Goal: Information Seeking & Learning: Learn about a topic

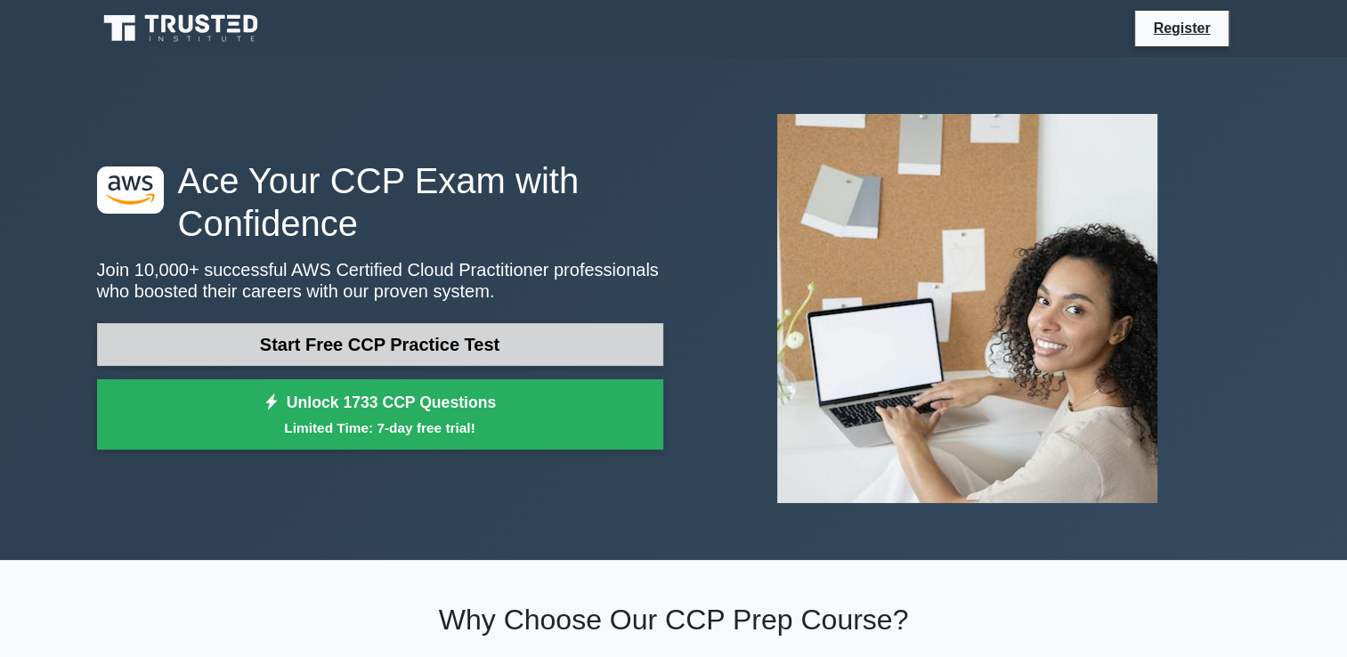
click at [385, 346] on link "Start Free CCP Practice Test" at bounding box center [380, 344] width 566 height 43
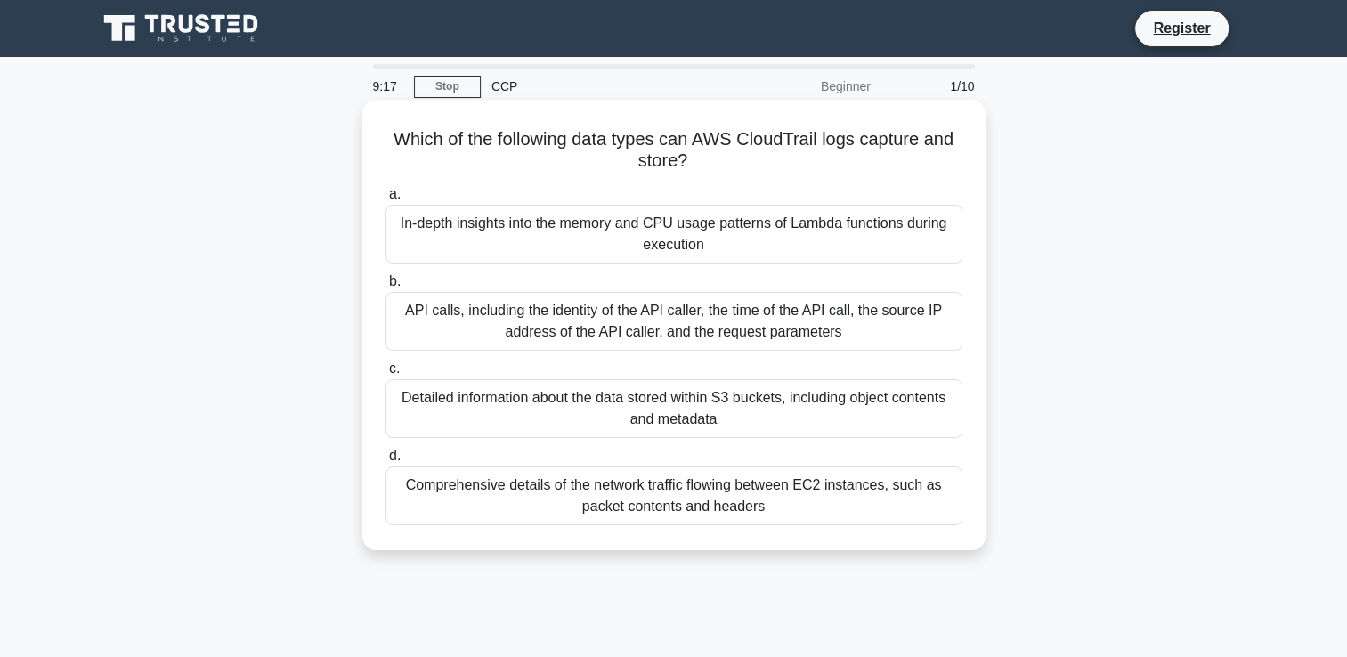
click at [669, 225] on div "In-depth insights into the memory and CPU usage patterns of Lambda functions du…" at bounding box center [674, 234] width 577 height 59
click at [386, 200] on input "a. In-depth insights into the memory and CPU usage patterns of Lambda functions…" at bounding box center [386, 195] width 0 height 12
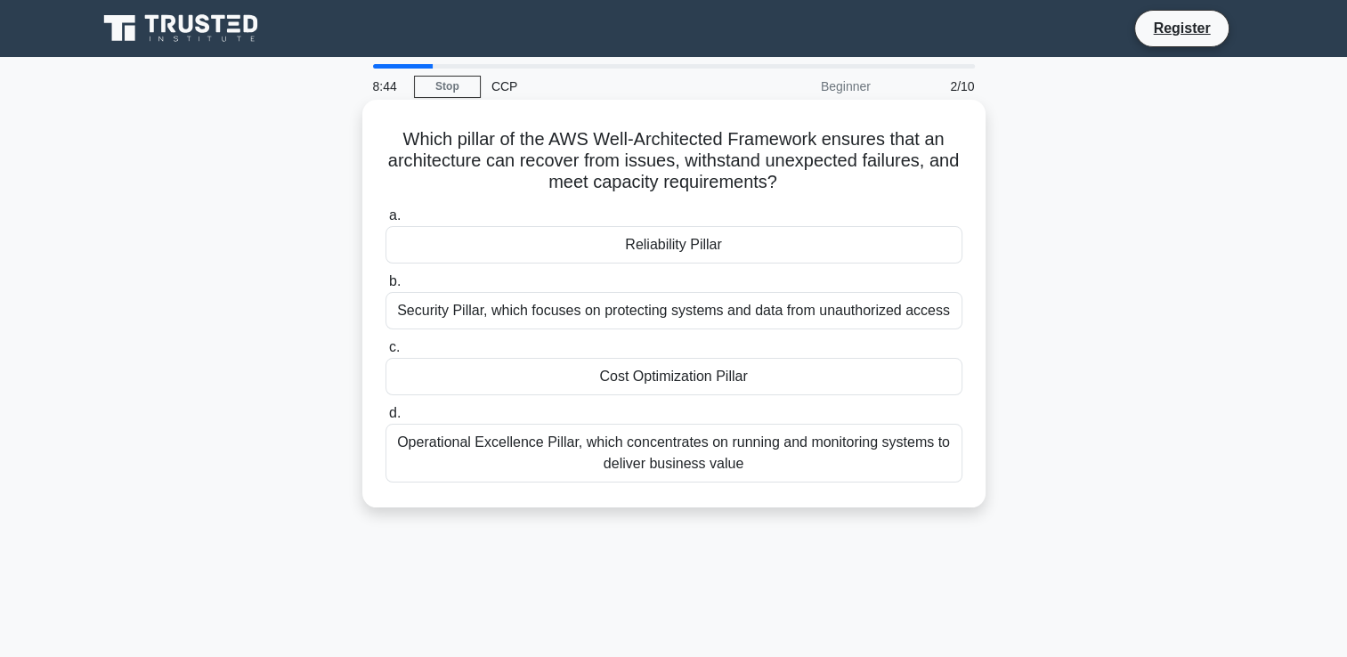
click at [659, 248] on div "Reliability Pillar" at bounding box center [674, 244] width 577 height 37
click at [386, 222] on input "a. Reliability Pillar" at bounding box center [386, 216] width 0 height 12
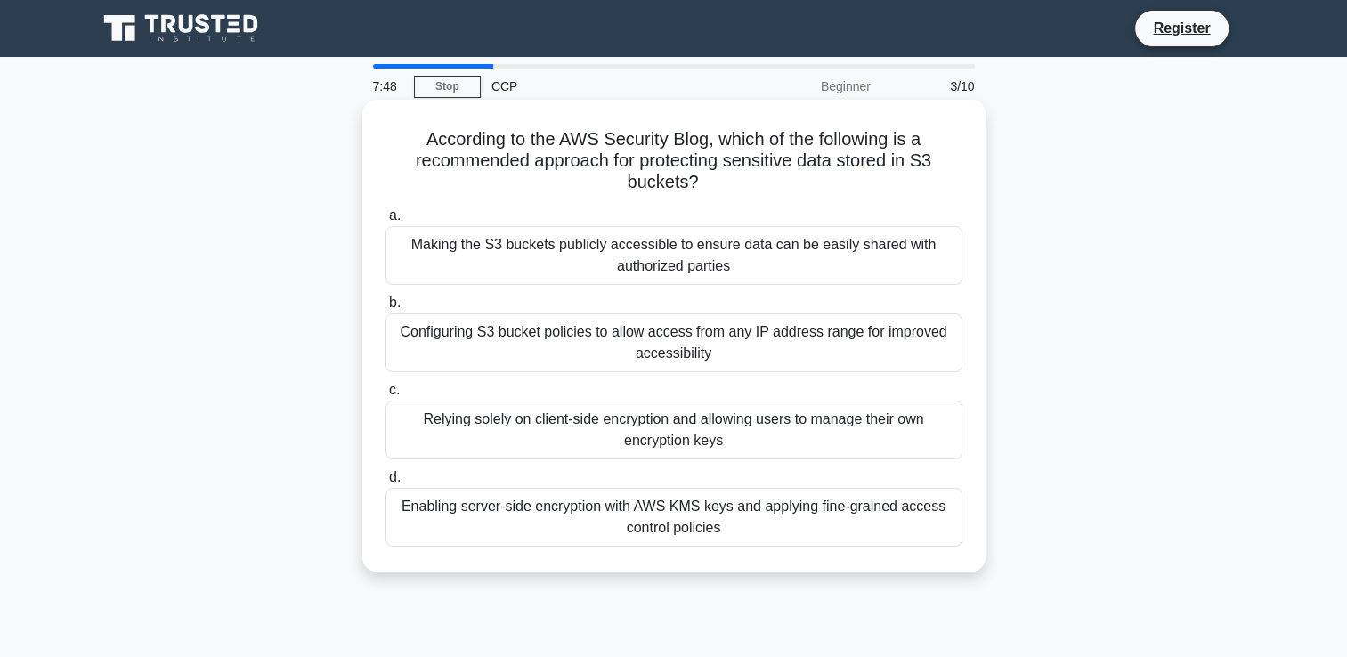
click at [665, 429] on div "Relying solely on client-side encryption and allowing users to manage their own…" at bounding box center [674, 430] width 577 height 59
click at [386, 396] on input "c. Relying solely on client-side encryption and allowing users to manage their …" at bounding box center [386, 391] width 0 height 12
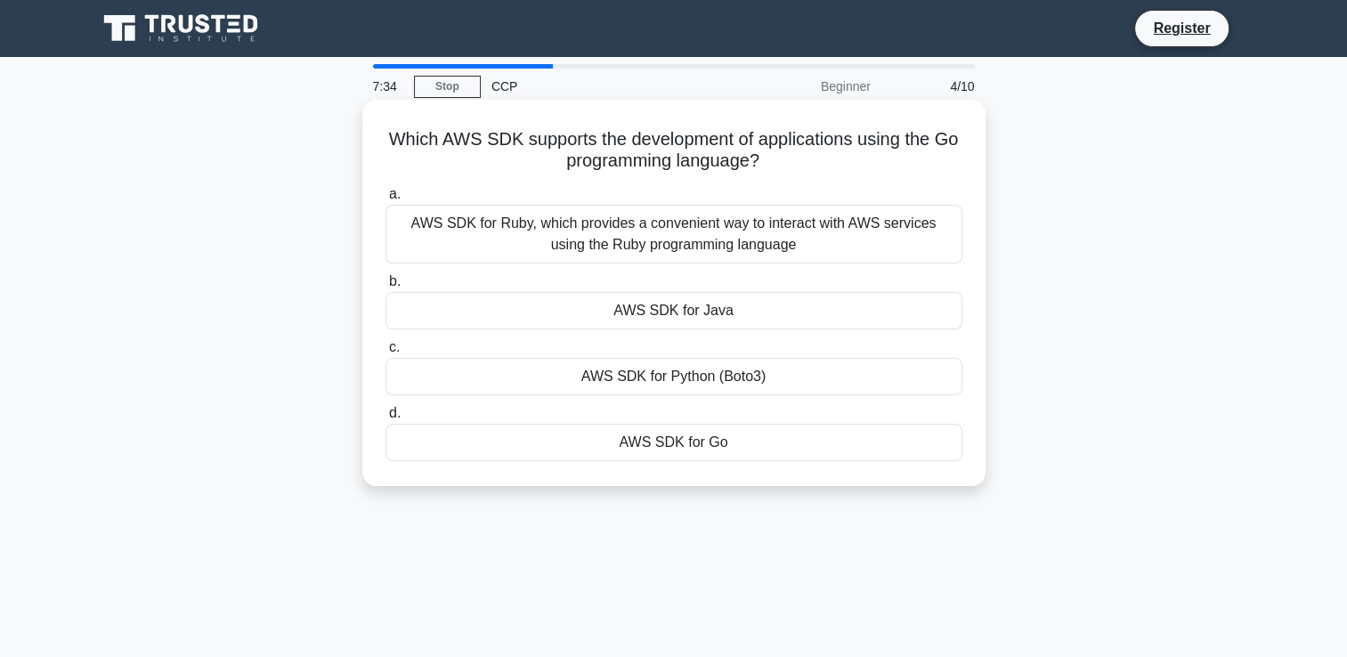
click at [669, 456] on div "AWS SDK for Go" at bounding box center [674, 442] width 577 height 37
click at [386, 419] on input "d. AWS SDK for Go" at bounding box center [386, 414] width 0 height 12
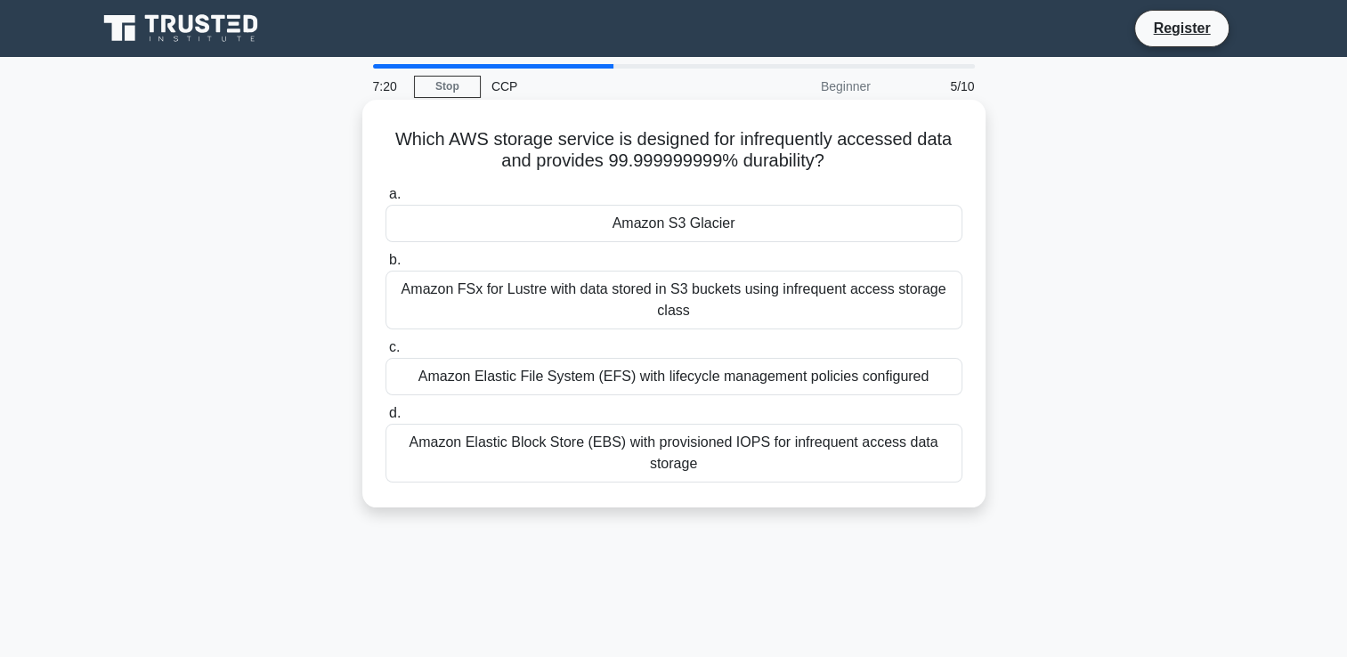
click at [686, 230] on div "Amazon S3 Glacier" at bounding box center [674, 223] width 577 height 37
click at [386, 200] on input "a. Amazon S3 Glacier" at bounding box center [386, 195] width 0 height 12
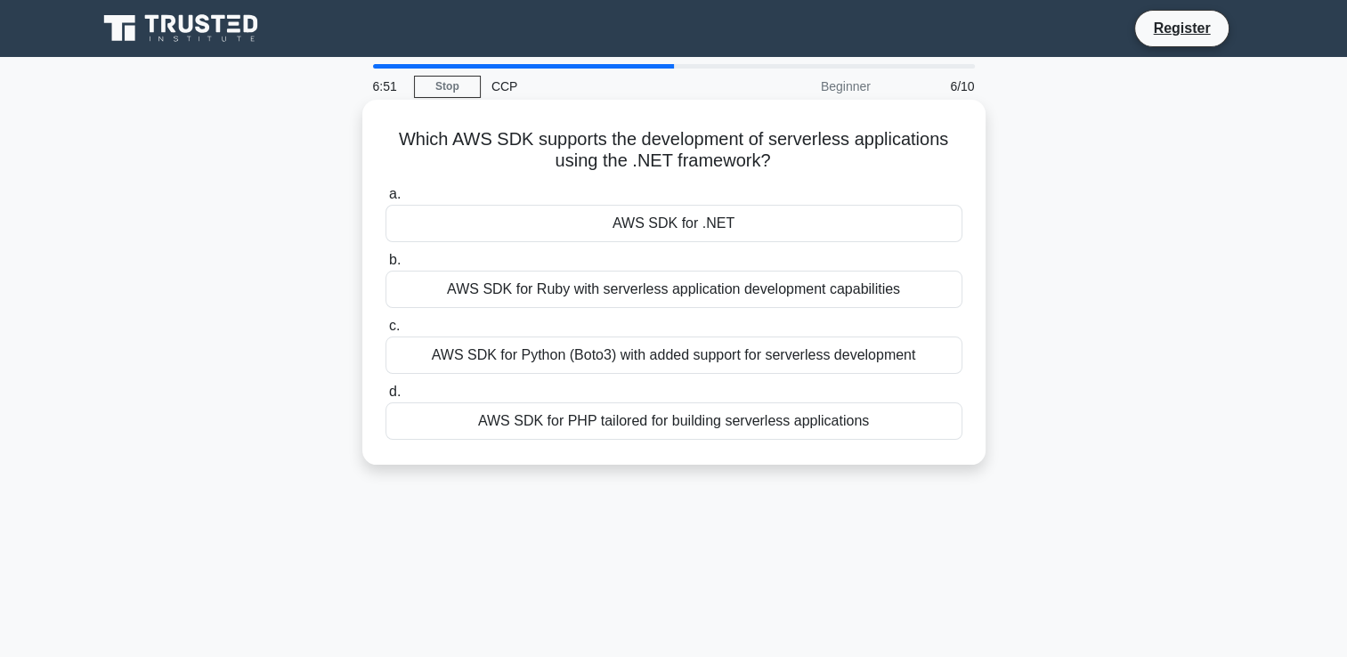
click at [730, 227] on div "AWS SDK for .NET" at bounding box center [674, 223] width 577 height 37
click at [386, 200] on input "a. AWS SDK for .NET" at bounding box center [386, 195] width 0 height 12
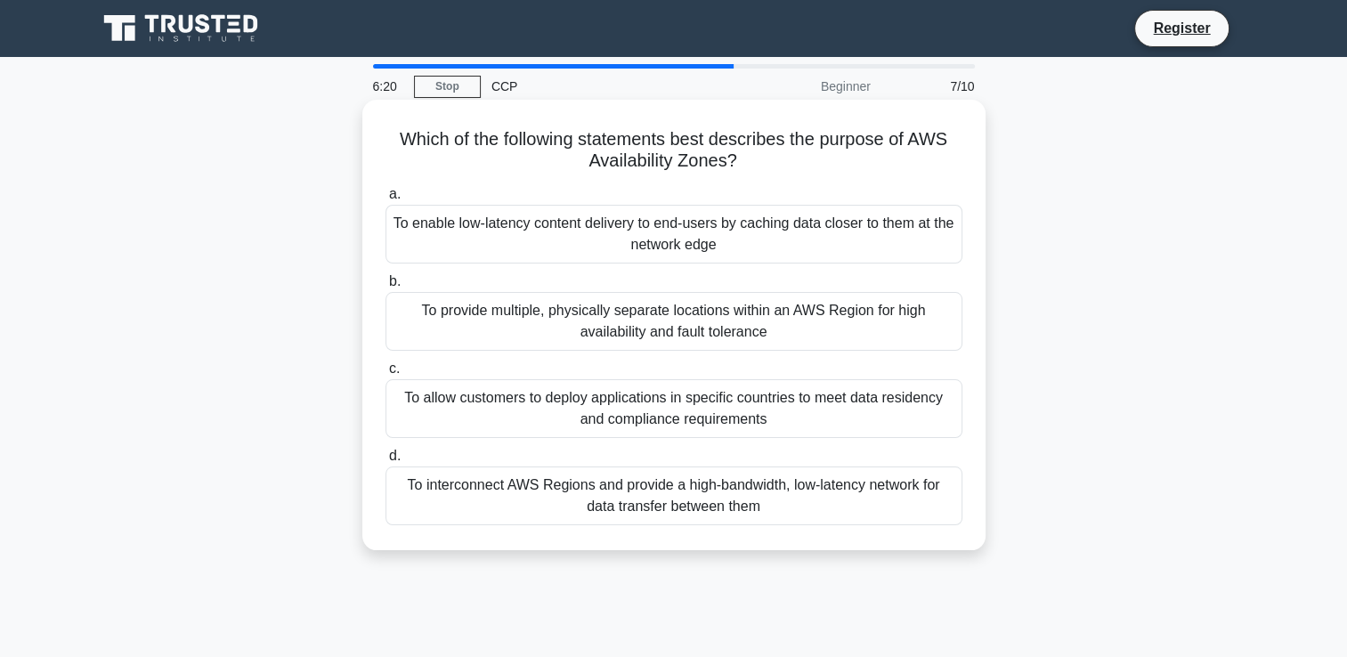
click at [638, 492] on div "To interconnect AWS Regions and provide a high-bandwidth, low-latency network f…" at bounding box center [674, 496] width 577 height 59
click at [386, 462] on input "d. To interconnect AWS Regions and provide a high-bandwidth, low-latency networ…" at bounding box center [386, 457] width 0 height 12
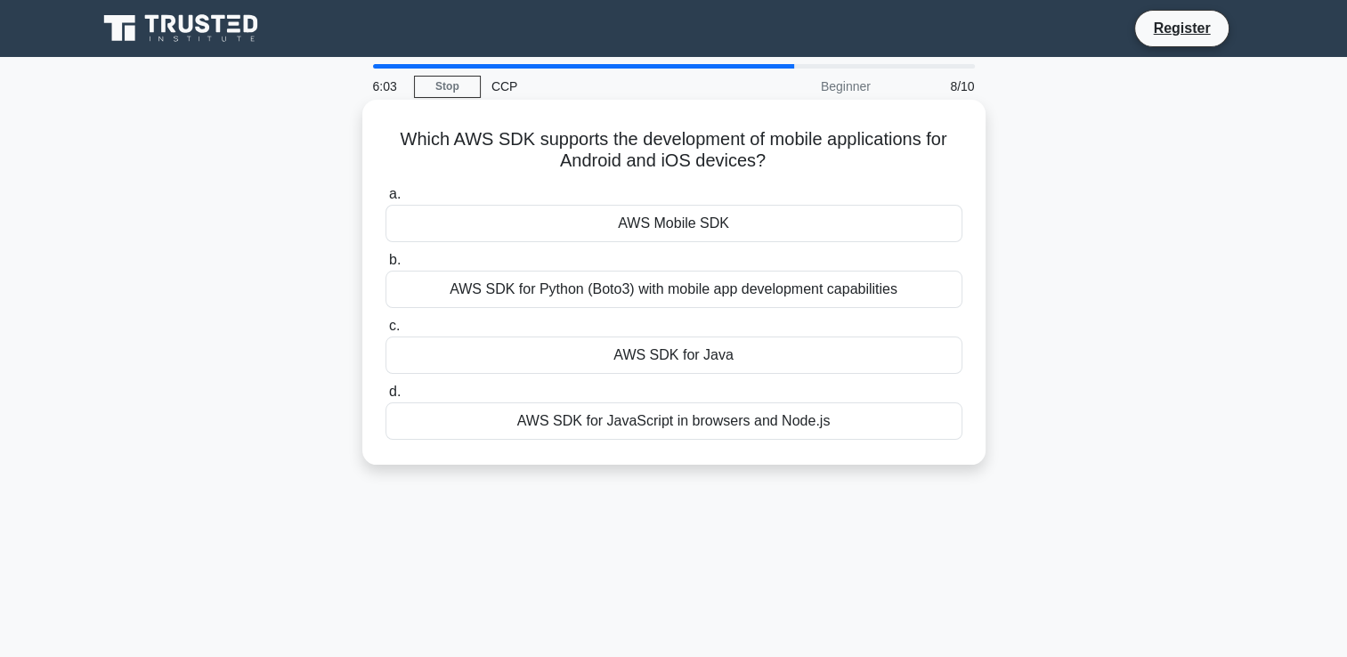
click at [679, 225] on div "AWS Mobile SDK" at bounding box center [674, 223] width 577 height 37
click at [386, 200] on input "a. AWS Mobile SDK" at bounding box center [386, 195] width 0 height 12
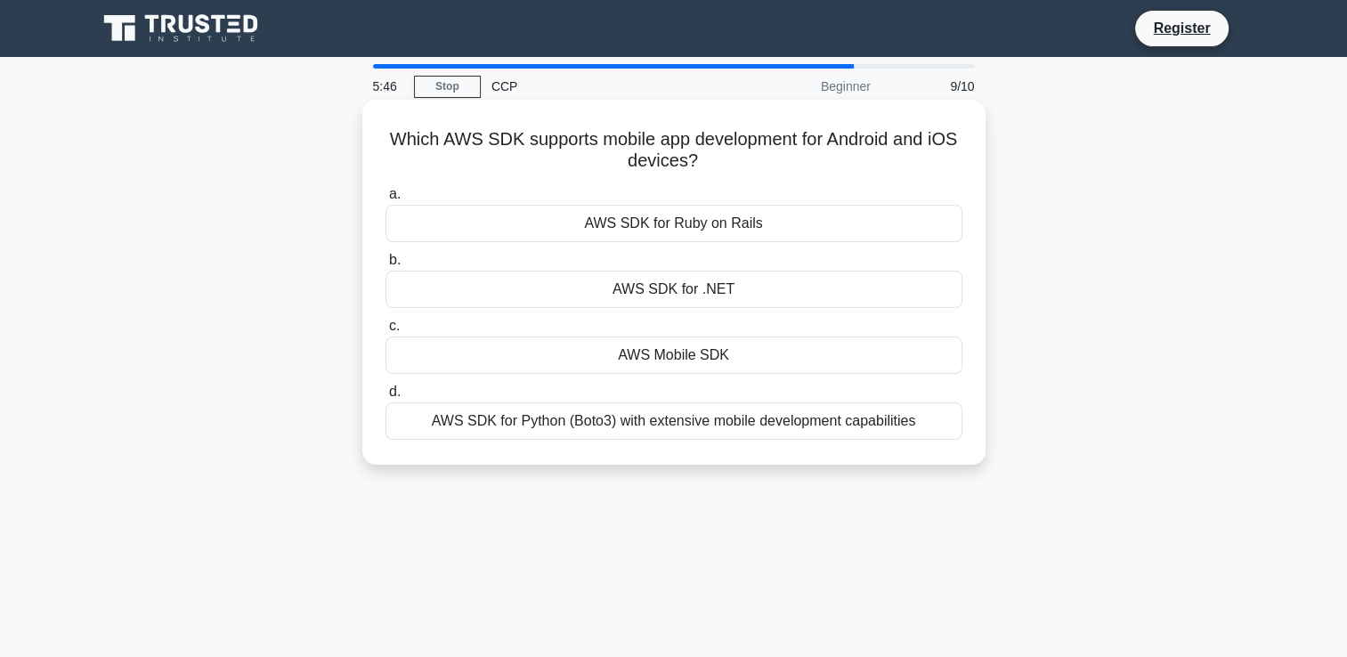
click at [669, 361] on div "AWS Mobile SDK" at bounding box center [674, 355] width 577 height 37
click at [386, 332] on input "c. AWS Mobile SDK" at bounding box center [386, 327] width 0 height 12
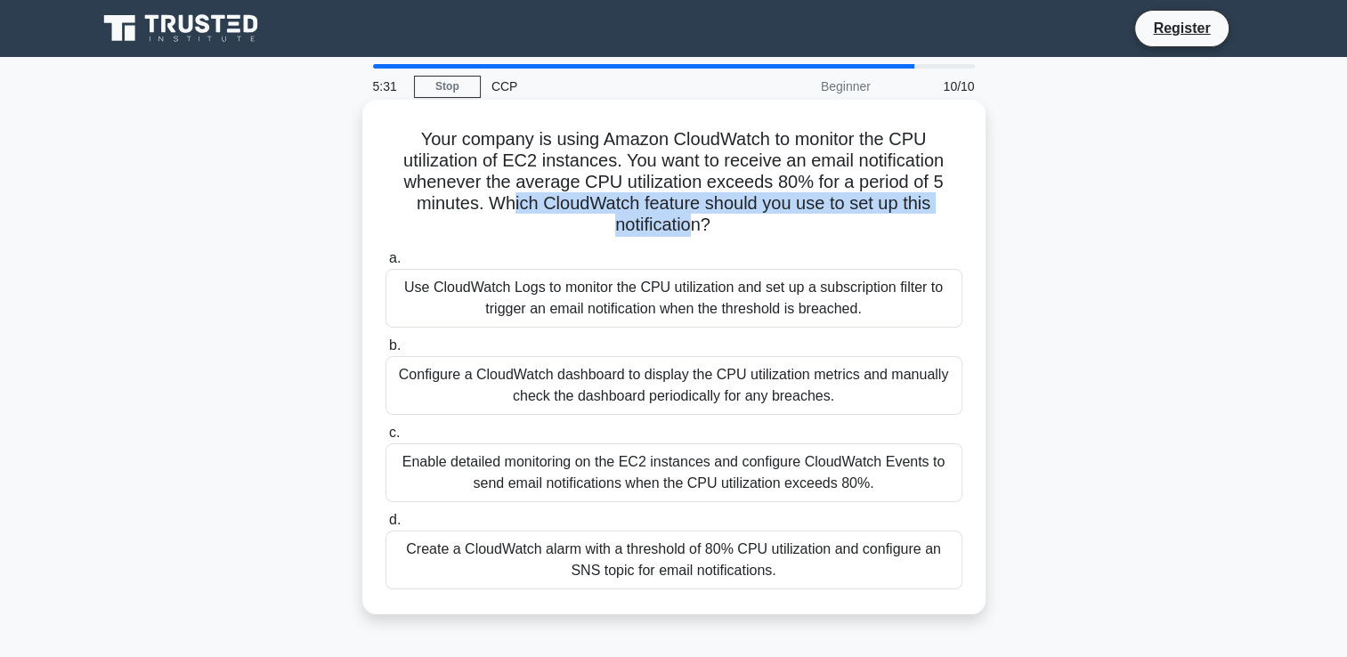
drag, startPoint x: 510, startPoint y: 205, endPoint x: 693, endPoint y: 215, distance: 182.8
click at [693, 215] on h5 "Your company is using Amazon CloudWatch to monitor the CPU utilization of EC2 i…" at bounding box center [674, 182] width 581 height 109
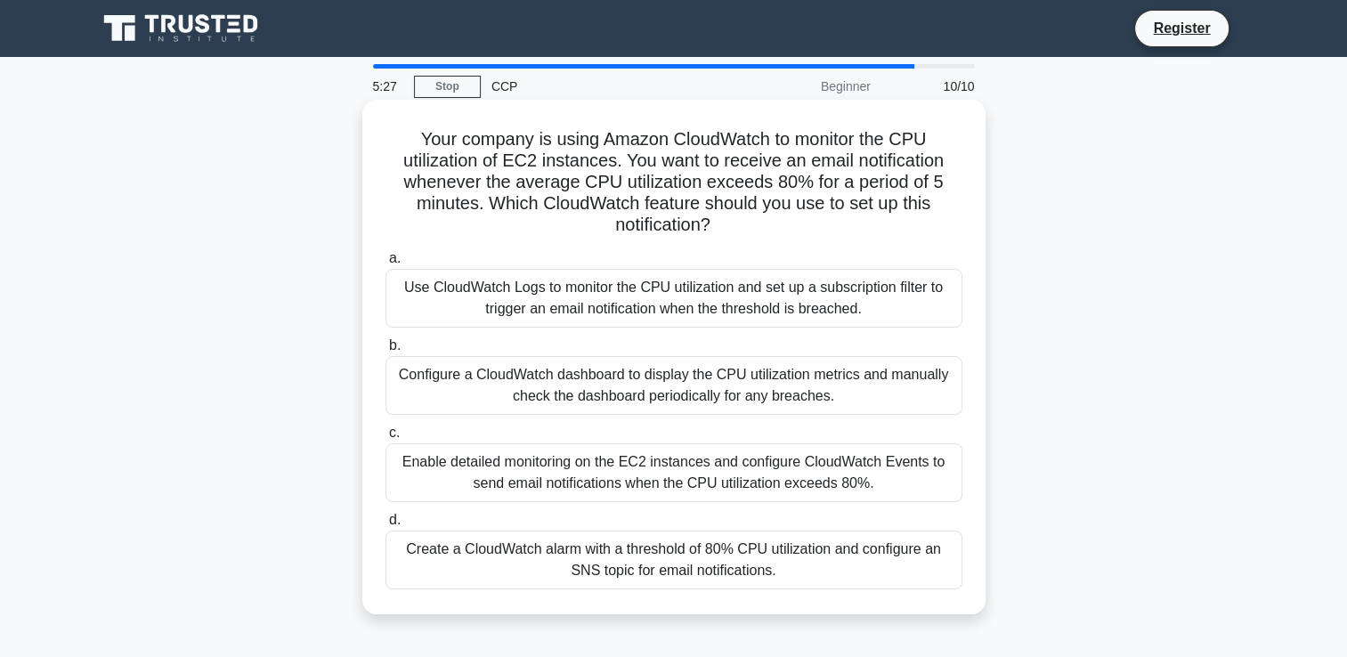
click at [701, 558] on div "Create a CloudWatch alarm with a threshold of 80% CPU utilization and configure…" at bounding box center [674, 560] width 577 height 59
click at [386, 526] on input "d. Create a CloudWatch alarm with a threshold of 80% CPU utilization and config…" at bounding box center [386, 521] width 0 height 12
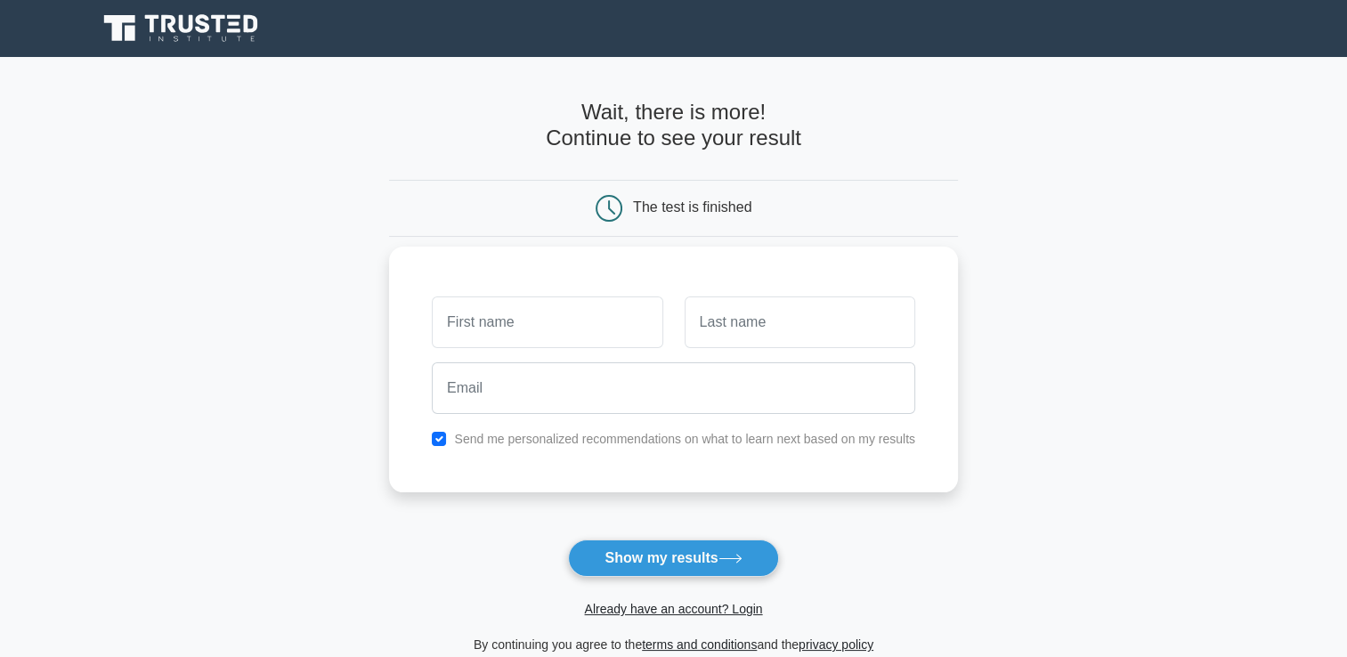
click at [507, 329] on input "text" at bounding box center [547, 322] width 231 height 52
click at [684, 561] on button "Show my results" at bounding box center [673, 558] width 210 height 37
click at [473, 310] on input "text" at bounding box center [547, 322] width 231 height 52
type input "madhusmita"
click at [754, 331] on input "text" at bounding box center [800, 322] width 231 height 52
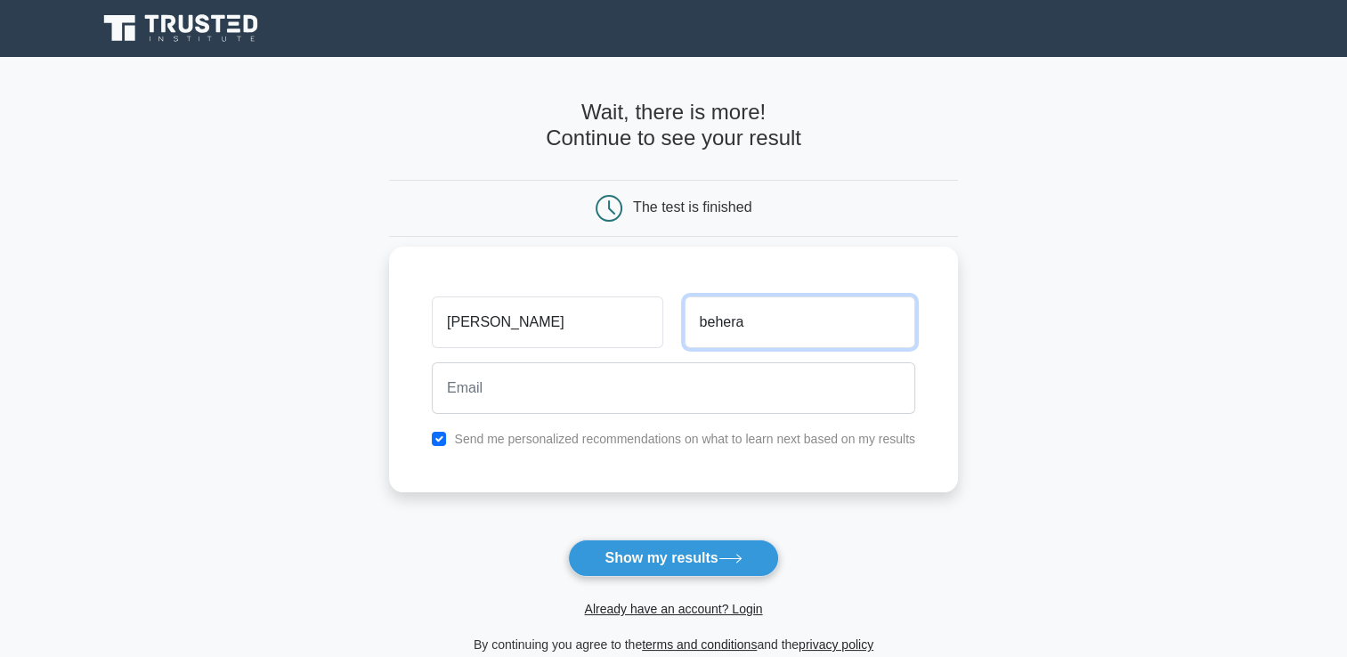
type input "behera"
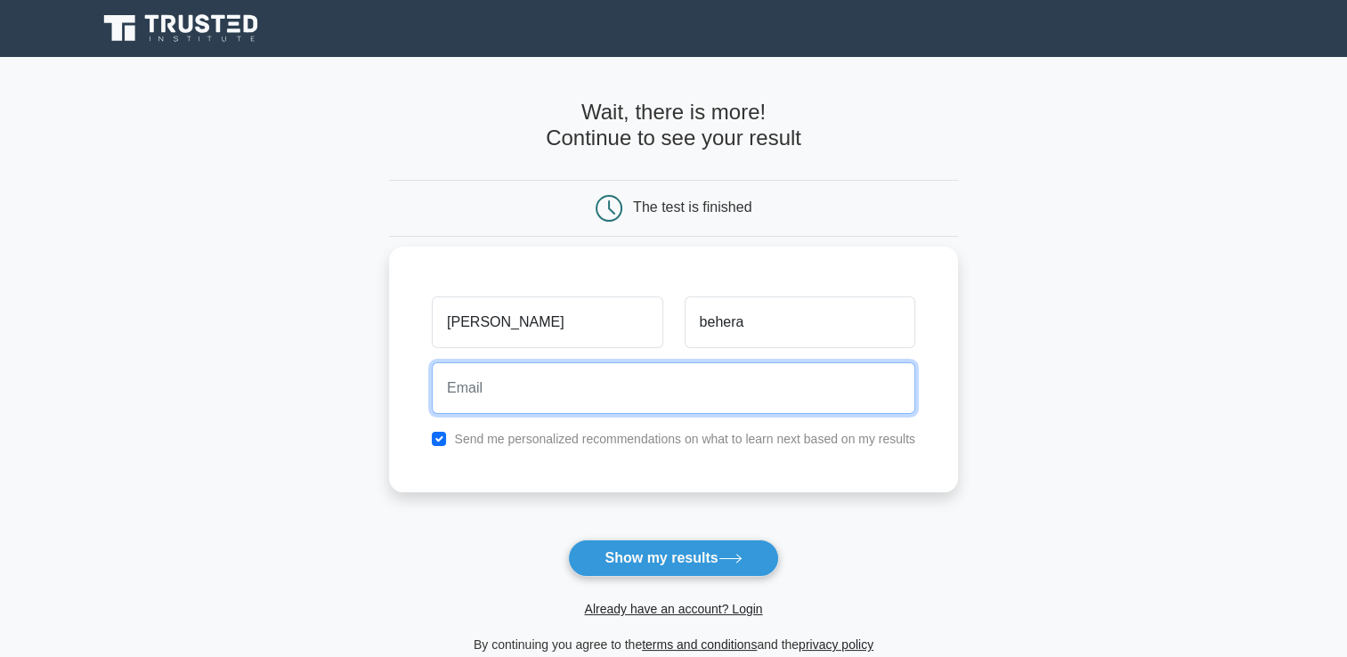
click at [605, 398] on input "email" at bounding box center [673, 388] width 483 height 52
type input "madhusmita58@gmail.com"
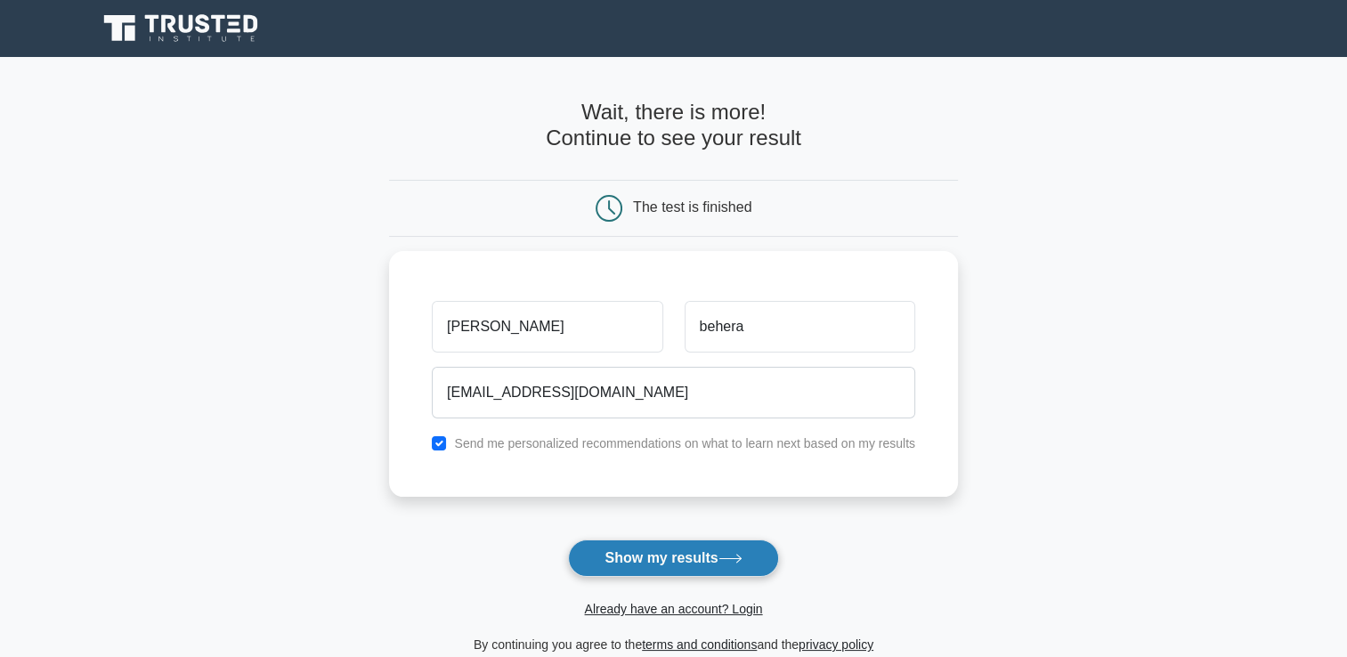
click at [663, 558] on button "Show my results" at bounding box center [673, 558] width 210 height 37
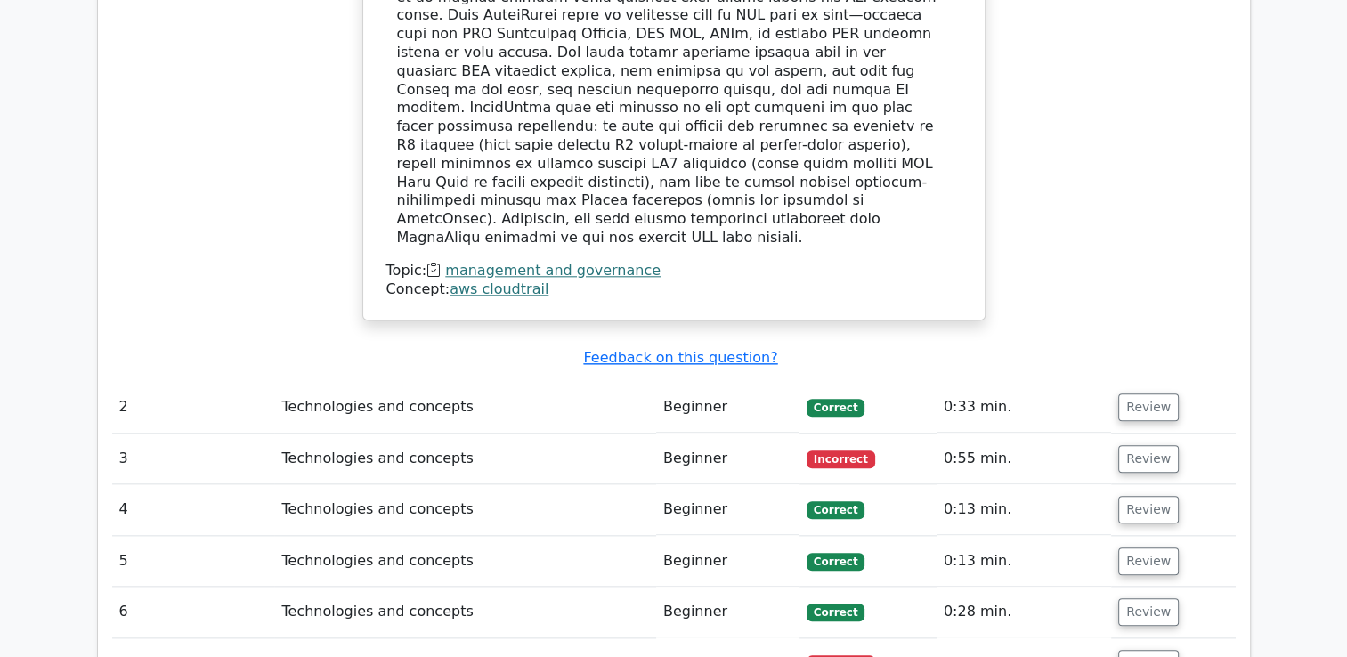
scroll to position [2048, 0]
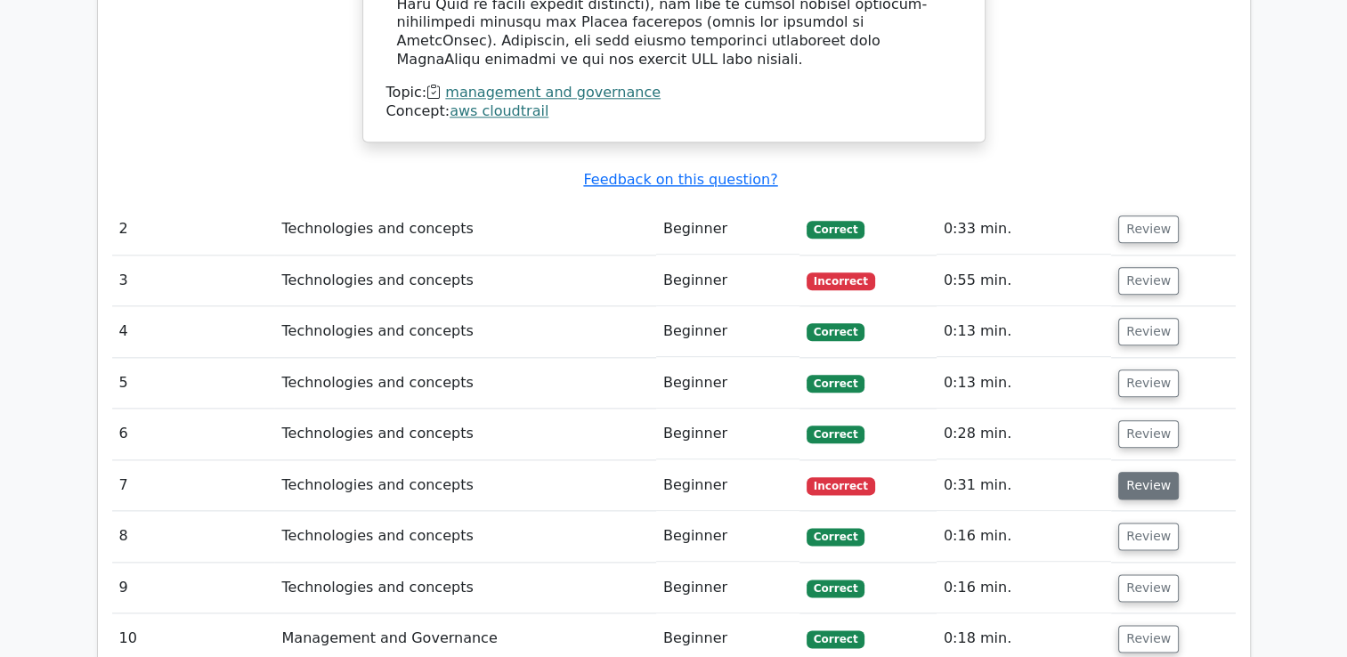
click at [1129, 472] on button "Review" at bounding box center [1148, 486] width 61 height 28
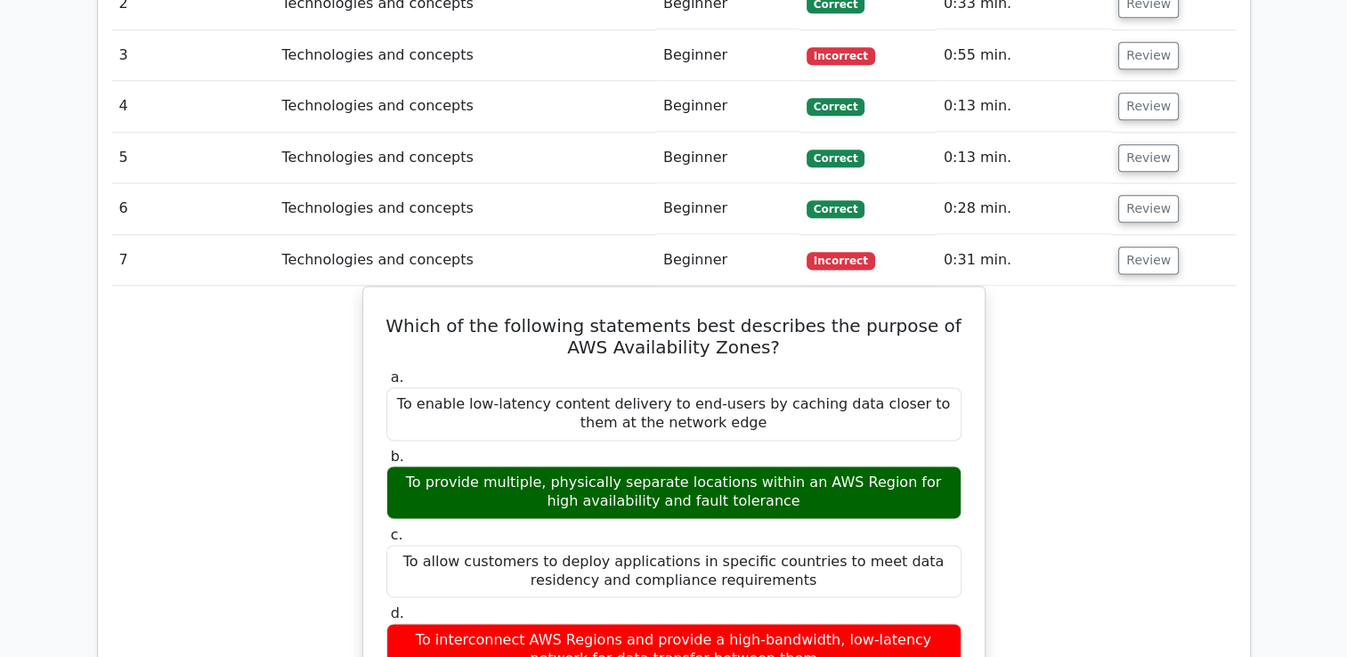
scroll to position [2315, 0]
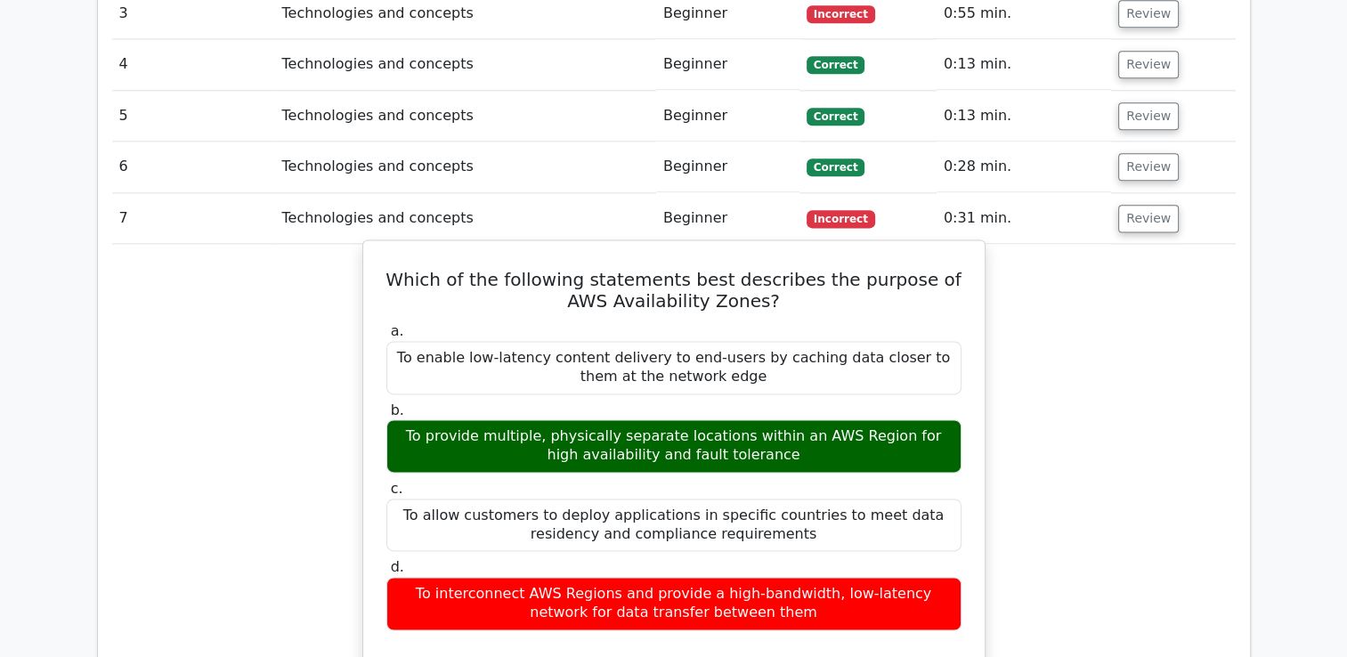
drag, startPoint x: 456, startPoint y: 347, endPoint x: 751, endPoint y: 359, distance: 295.8
click at [751, 419] on div "To provide multiple, physically separate locations within an AWS Region for hig…" at bounding box center [673, 445] width 575 height 53
drag, startPoint x: 751, startPoint y: 359, endPoint x: 600, endPoint y: 345, distance: 152.0
click at [600, 419] on div "To provide multiple, physically separate locations within an AWS Region for hig…" at bounding box center [673, 445] width 575 height 53
click at [457, 419] on div "To provide multiple, physically separate locations within an AWS Region for hig…" at bounding box center [673, 445] width 575 height 53
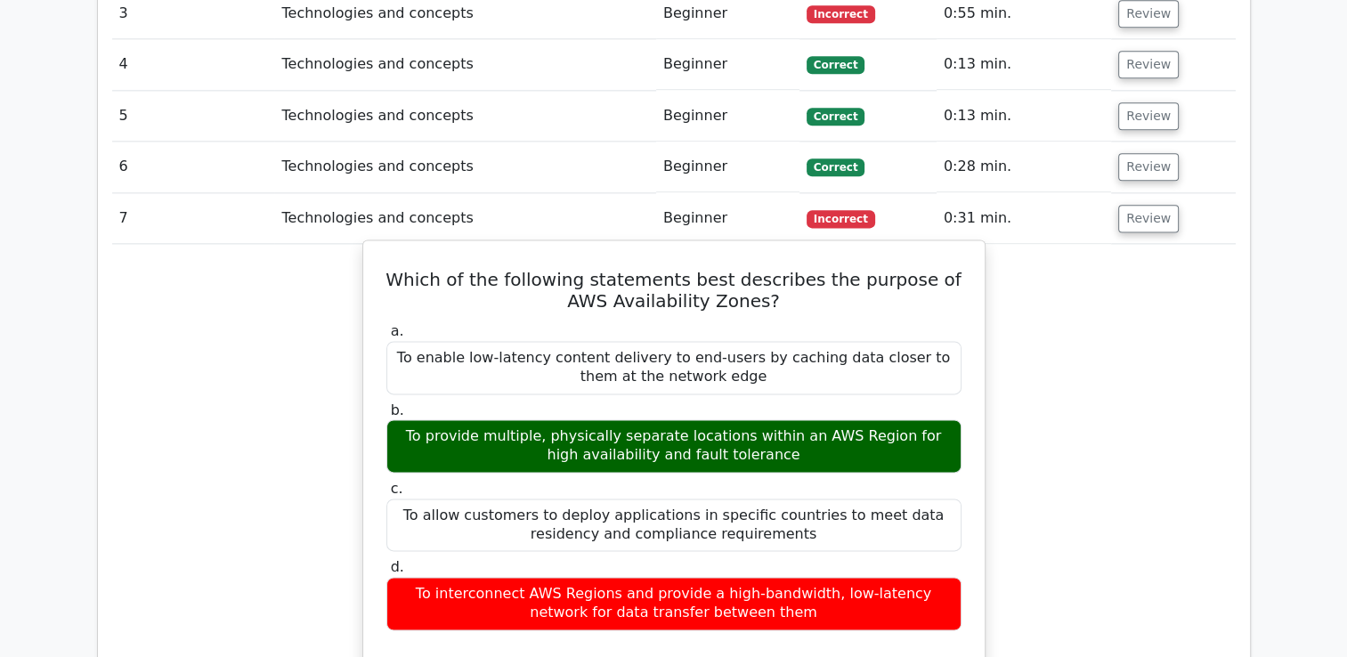
click at [457, 419] on div "To provide multiple, physically separate locations within an AWS Region for hig…" at bounding box center [673, 445] width 575 height 53
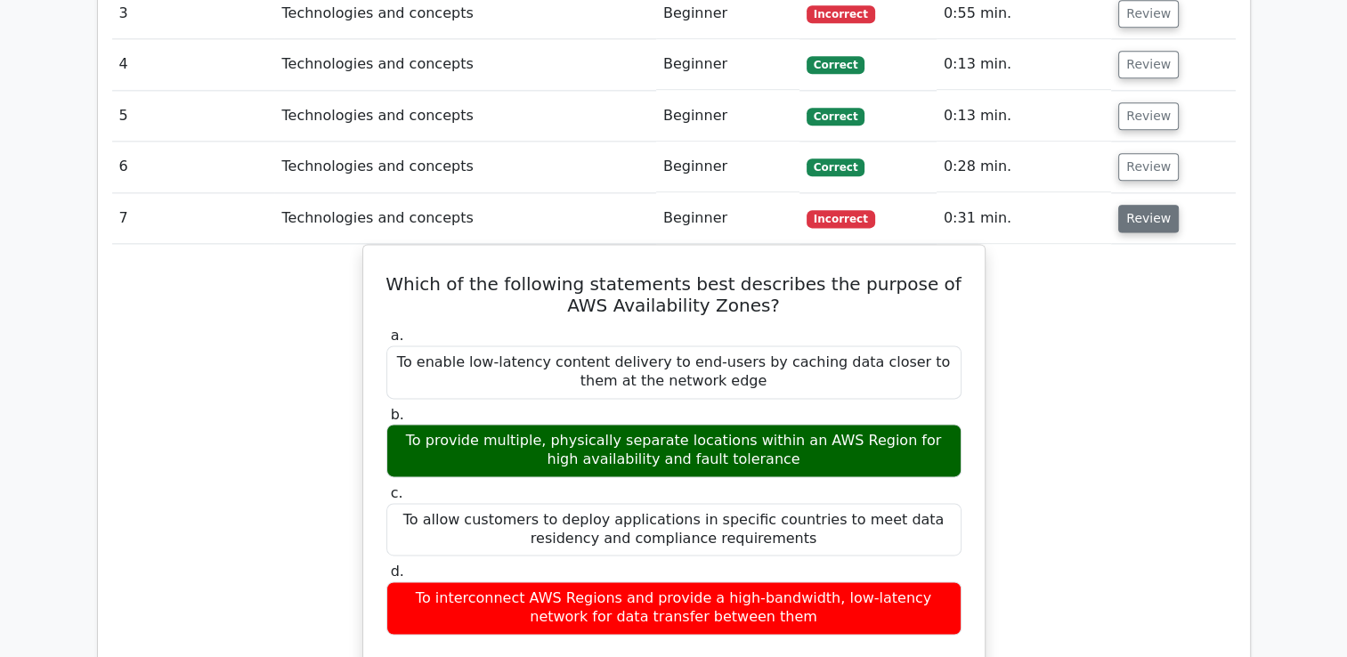
click at [1148, 205] on button "Review" at bounding box center [1148, 219] width 61 height 28
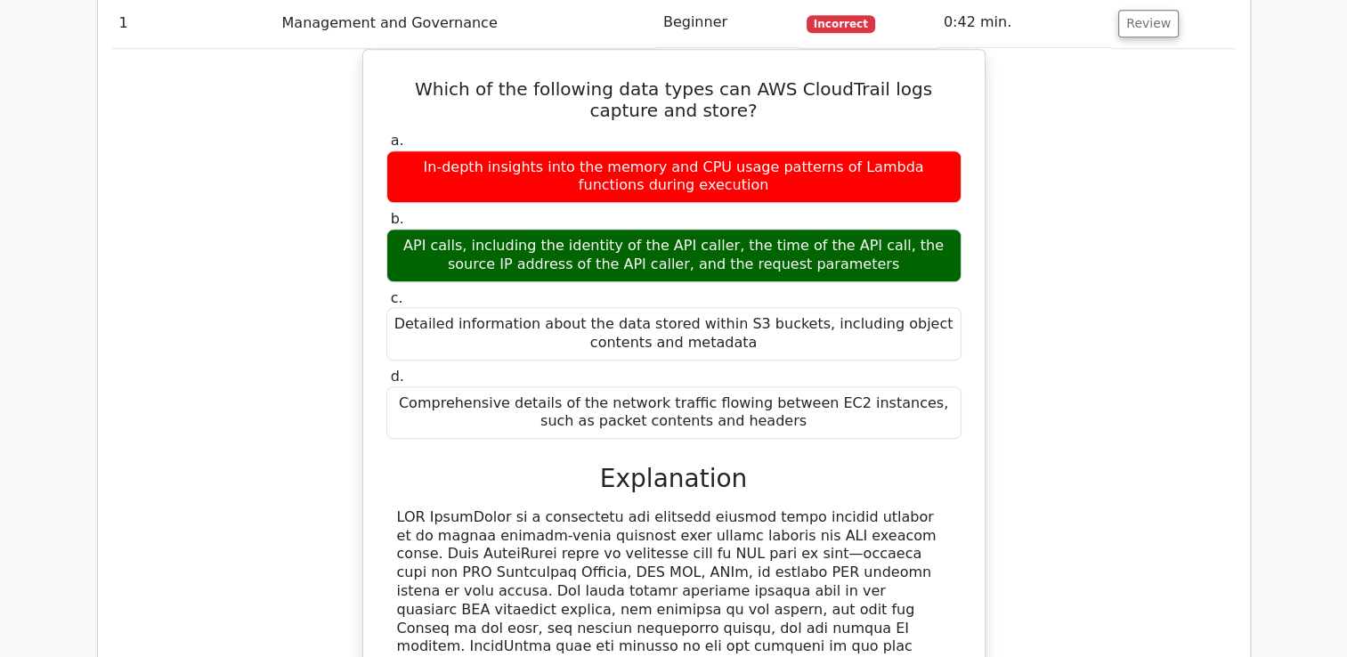
scroll to position [1781, 0]
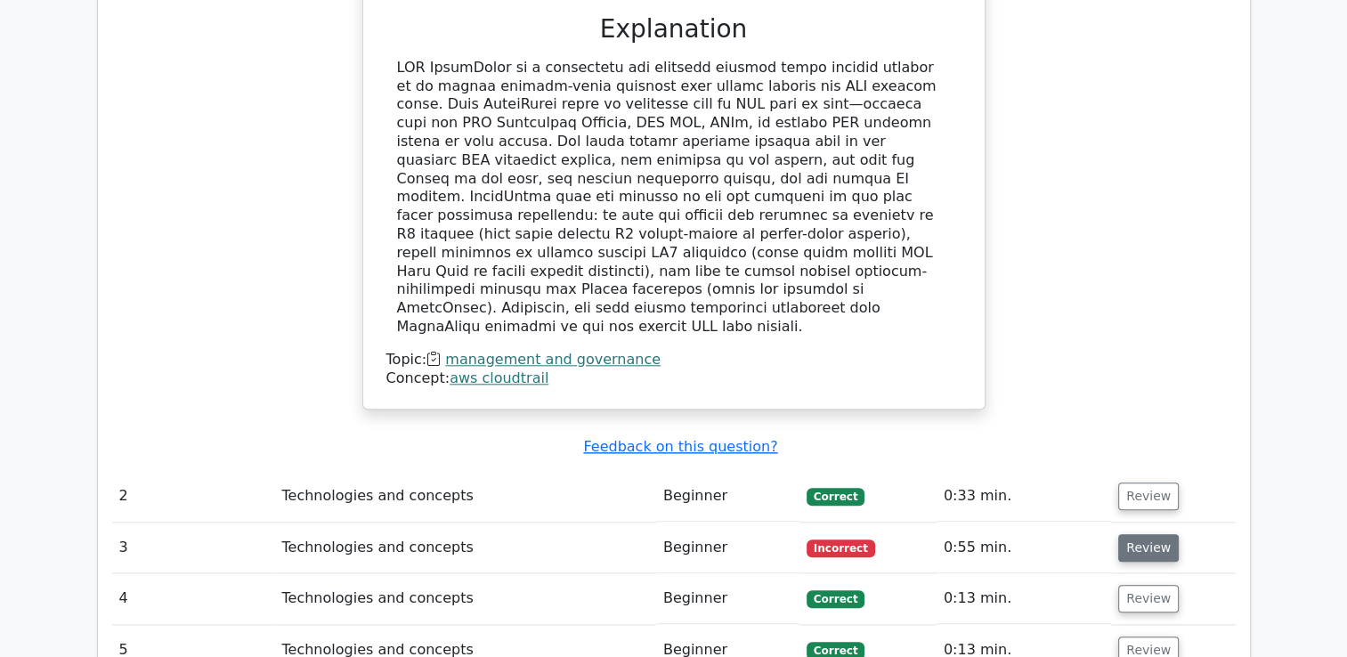
click at [1145, 534] on button "Review" at bounding box center [1148, 548] width 61 height 28
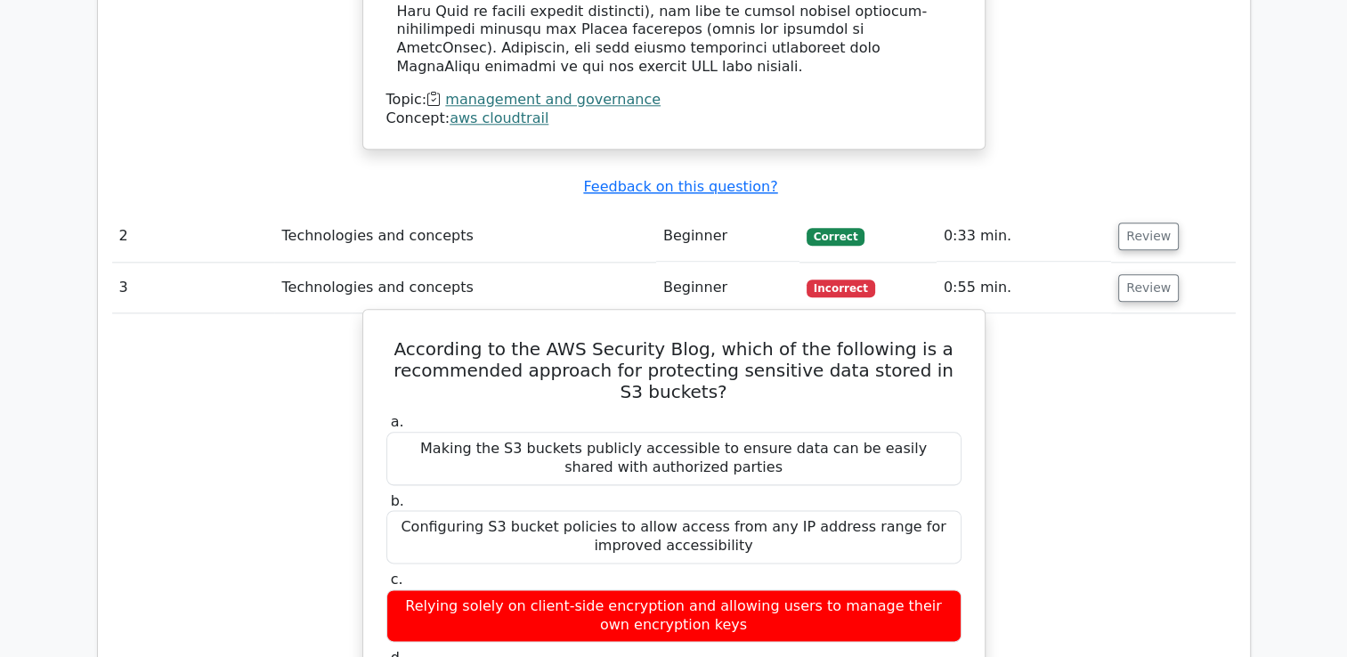
scroll to position [2137, 0]
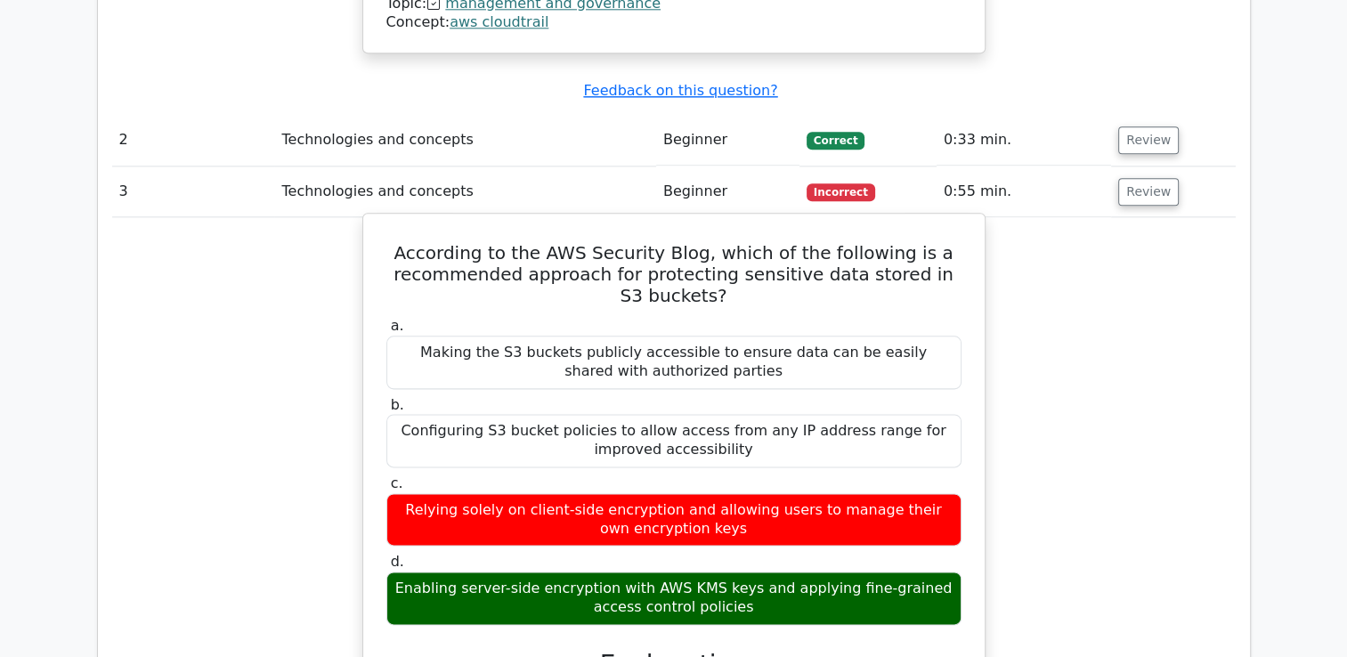
drag, startPoint x: 654, startPoint y: 494, endPoint x: 733, endPoint y: 504, distance: 79.8
click at [733, 572] on div "Enabling server-side encryption with AWS KMS keys and applying fine-grained acc…" at bounding box center [673, 598] width 575 height 53
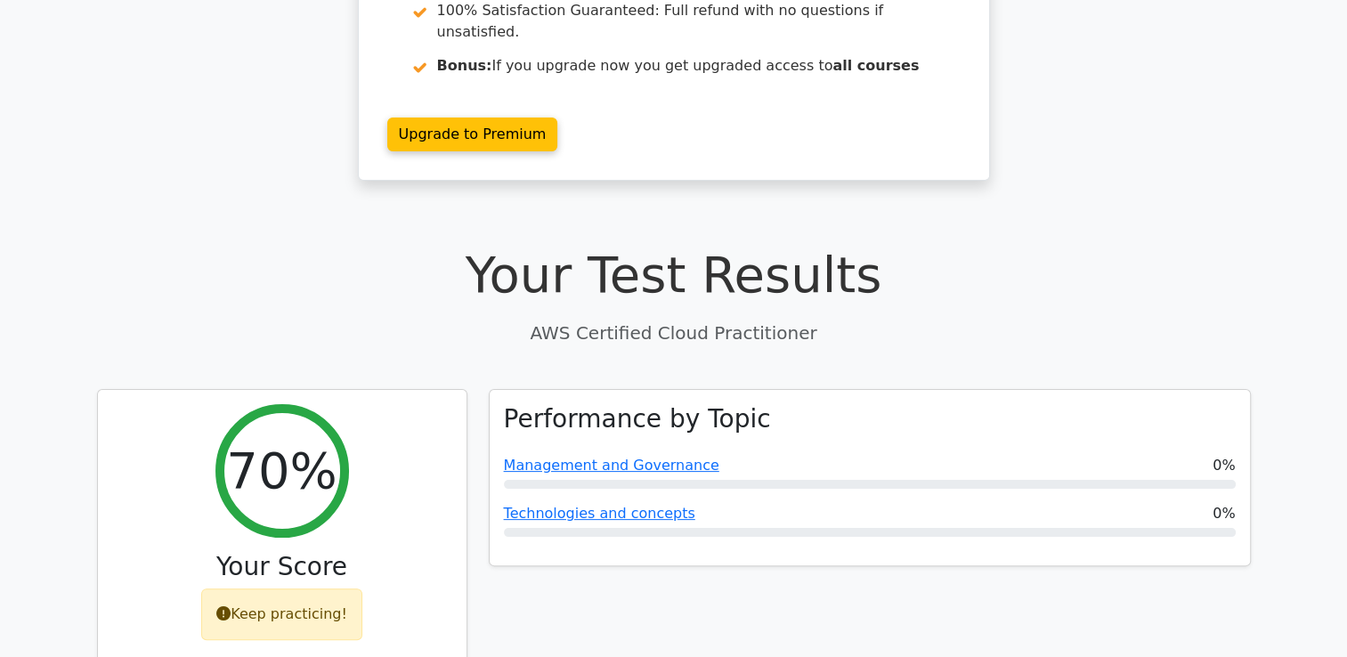
scroll to position [445, 0]
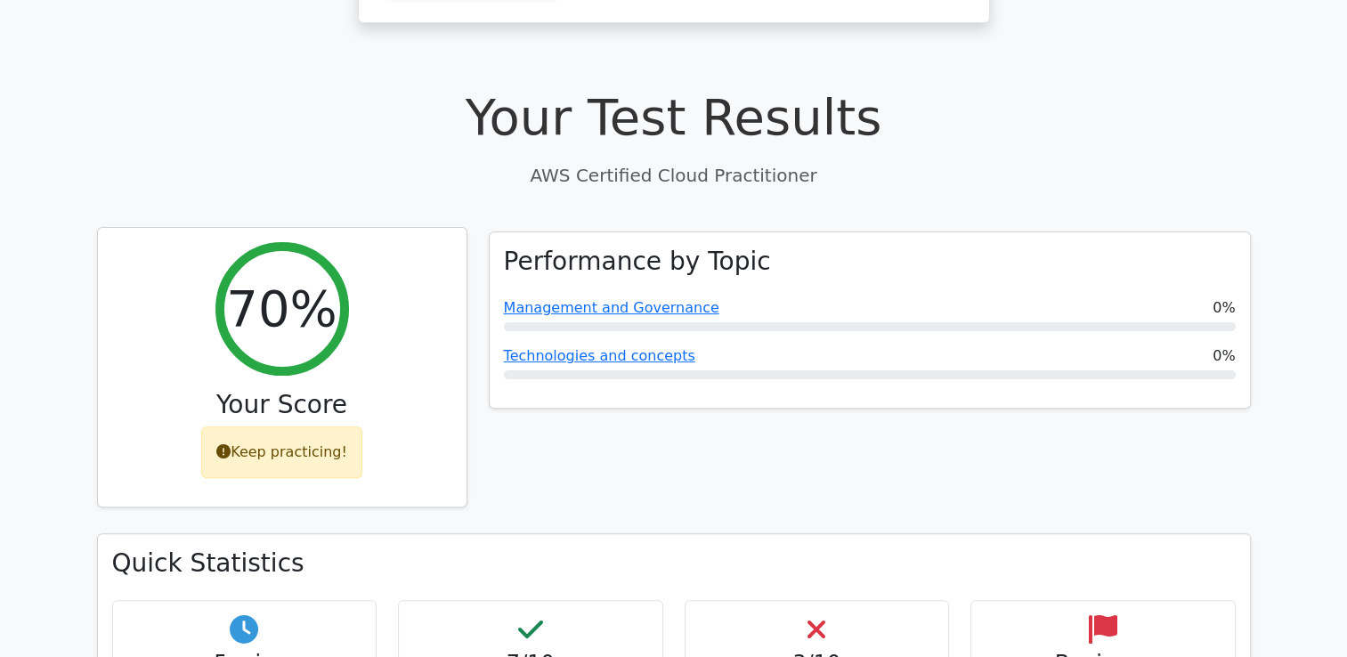
click at [257, 426] on div "Keep practicing!" at bounding box center [281, 452] width 161 height 52
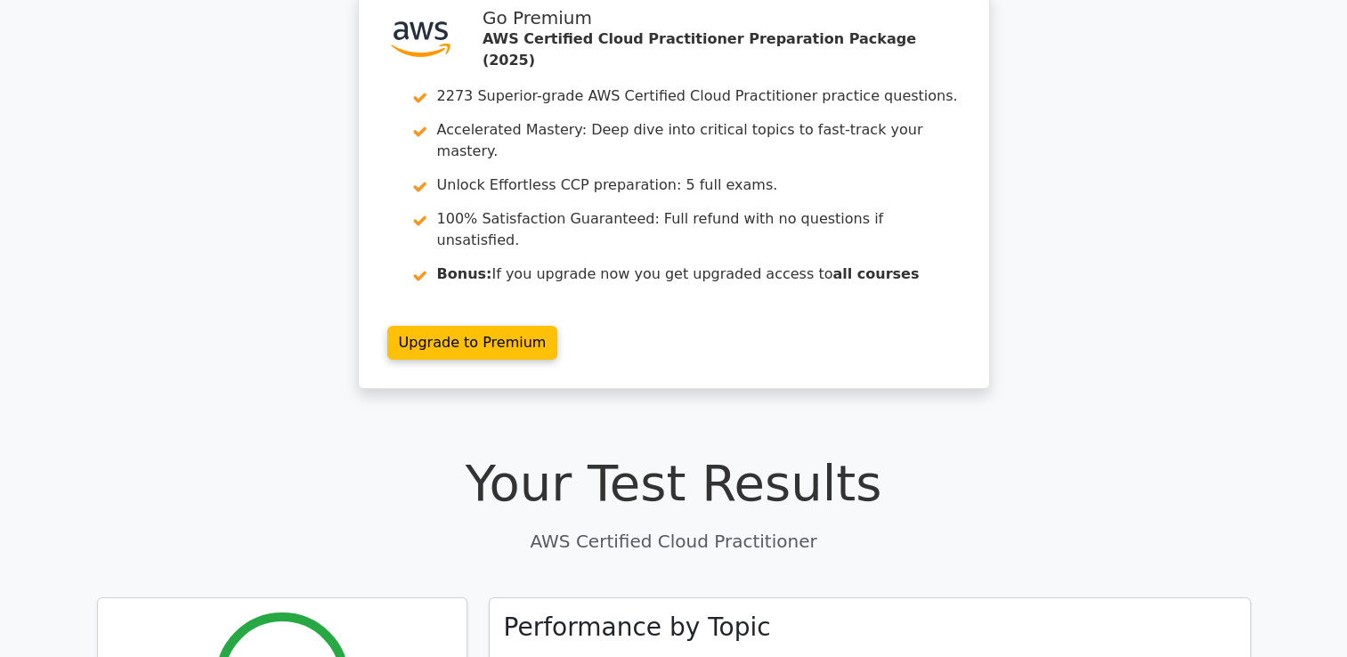
scroll to position [0, 0]
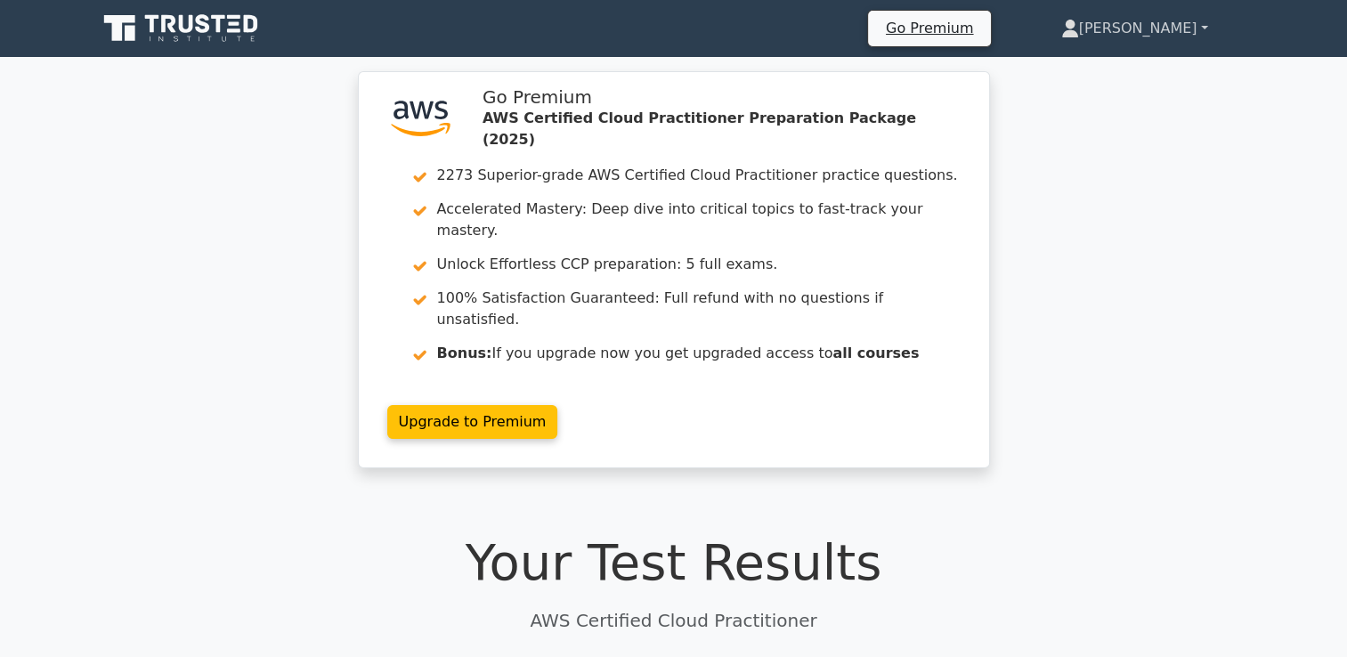
click at [1198, 30] on link "Madhusmita" at bounding box center [1135, 29] width 232 height 36
click at [1161, 266] on div ".st0{fill:#252F3E;} .st1{fill-rule:evenodd;clip-rule:evenodd;fill:#FF9900;} Go …" at bounding box center [673, 280] width 1347 height 418
